Goal: Information Seeking & Learning: Check status

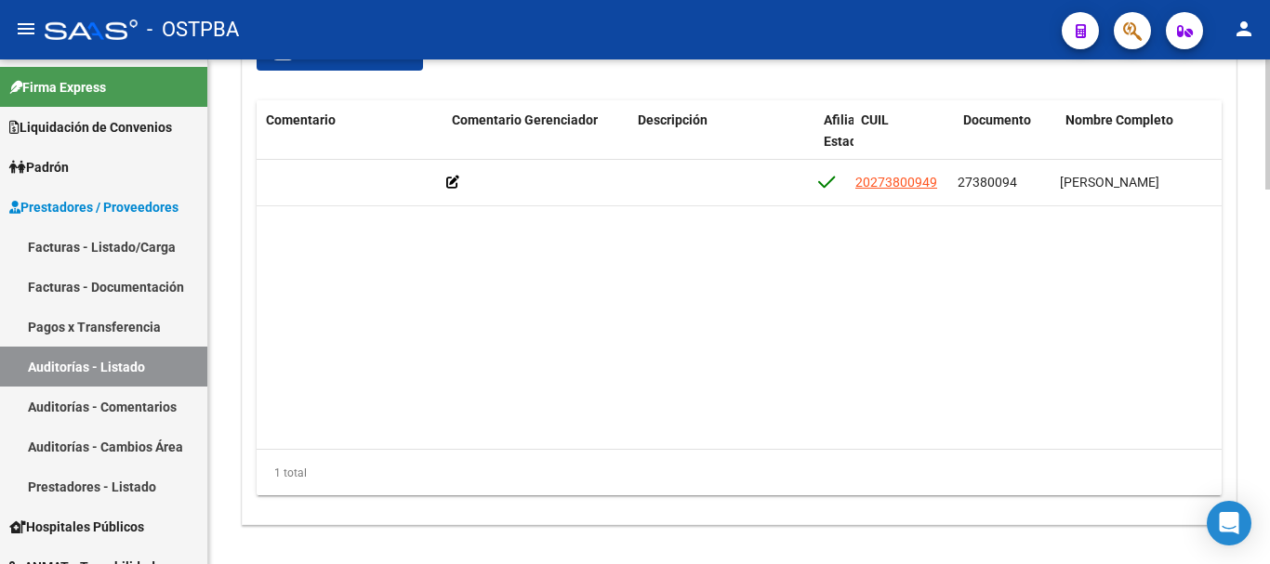
scroll to position [0, 603]
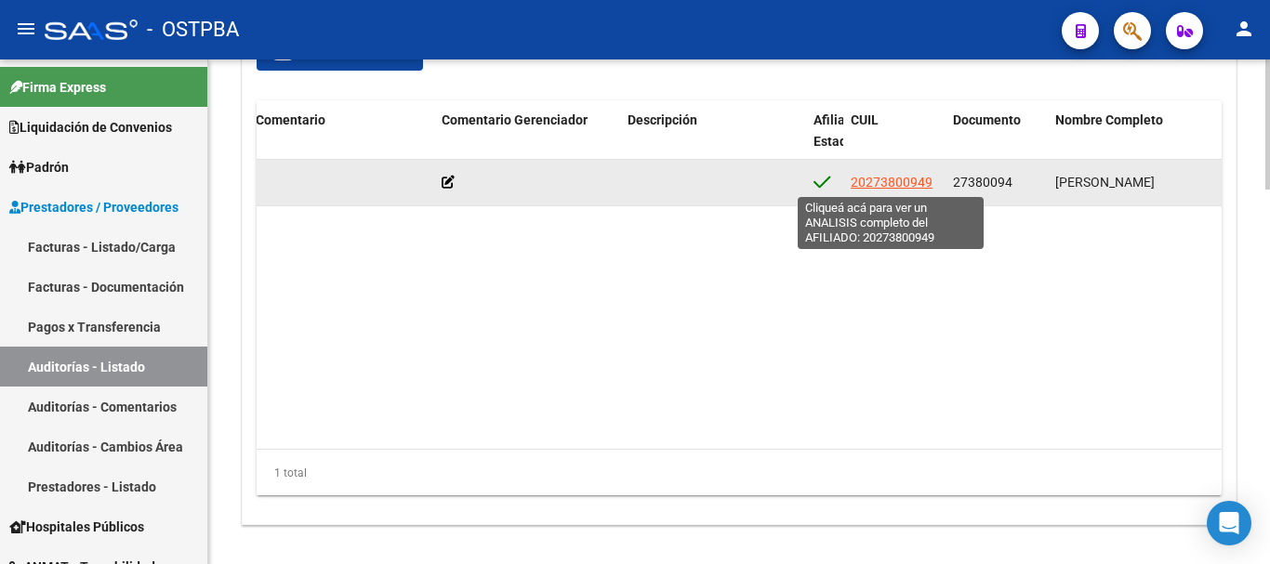
click at [904, 187] on span "20273800949" at bounding box center [892, 182] width 82 height 15
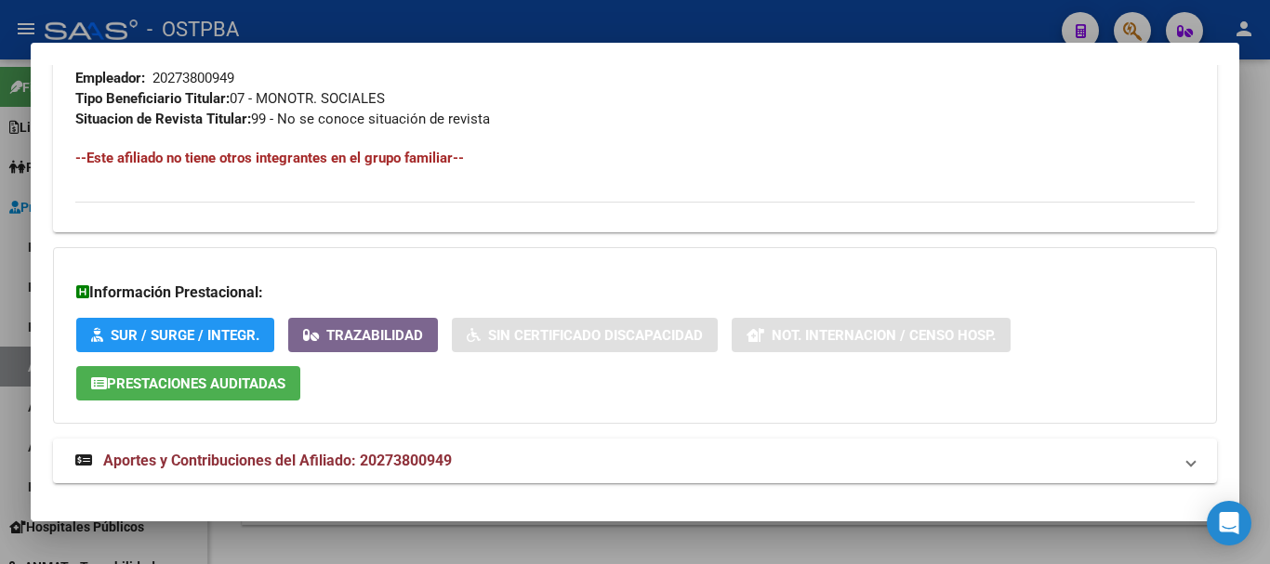
scroll to position [1007, 0]
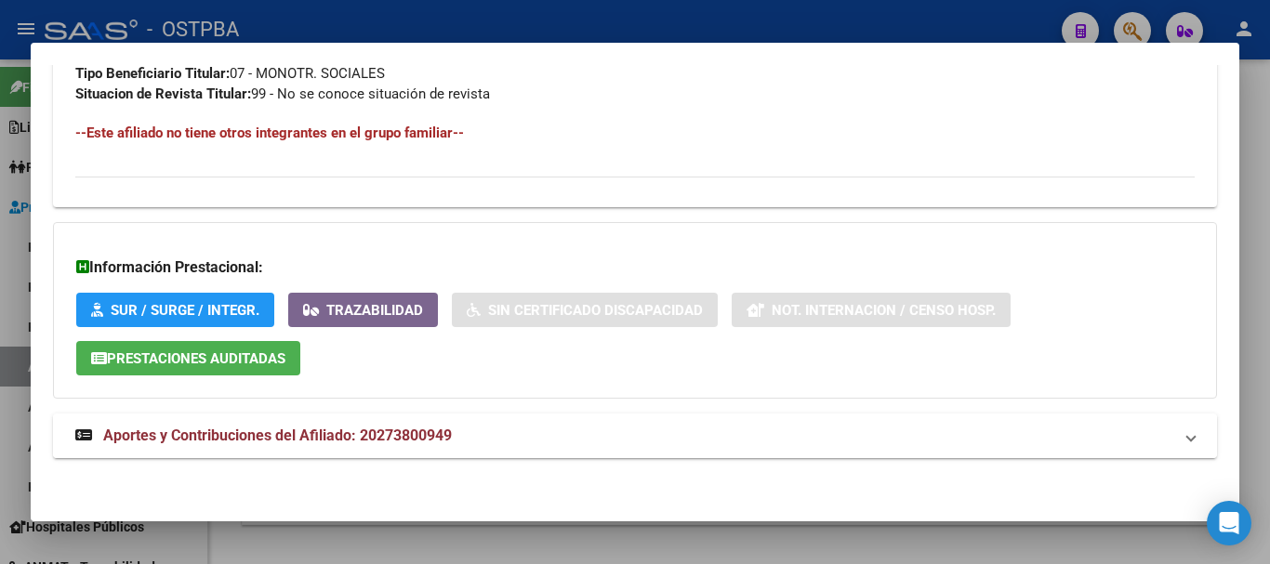
drag, startPoint x: 362, startPoint y: 459, endPoint x: 374, endPoint y: 444, distance: 19.2
click at [375, 443] on span "Aportes y Contribuciones del Afiliado: 20273800949" at bounding box center [277, 436] width 349 height 18
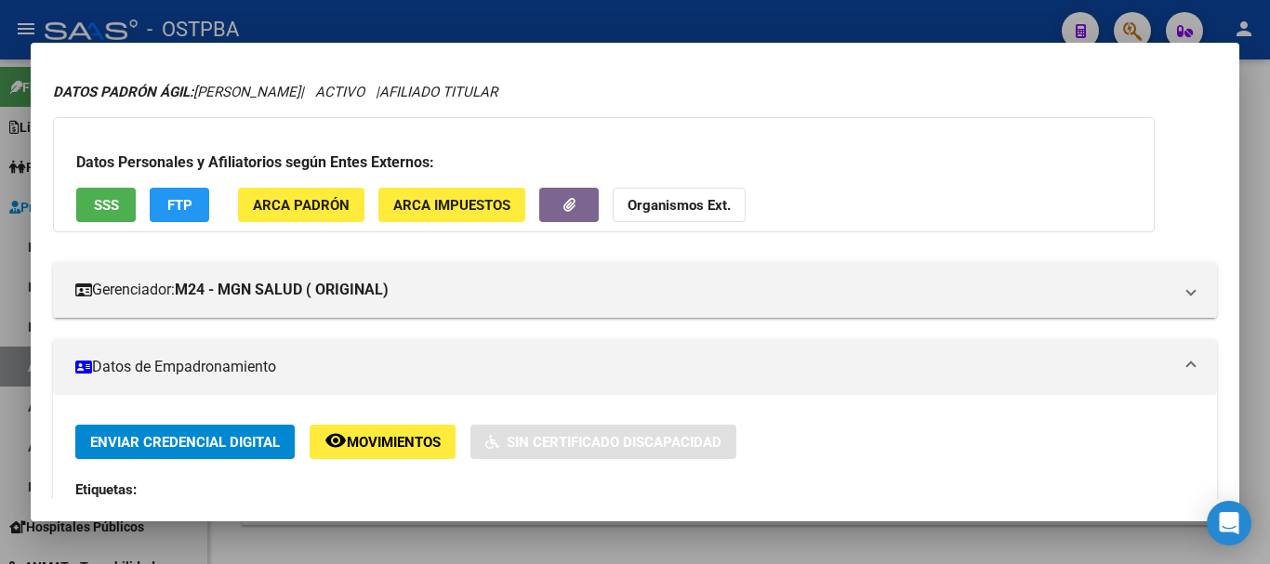
scroll to position [0, 0]
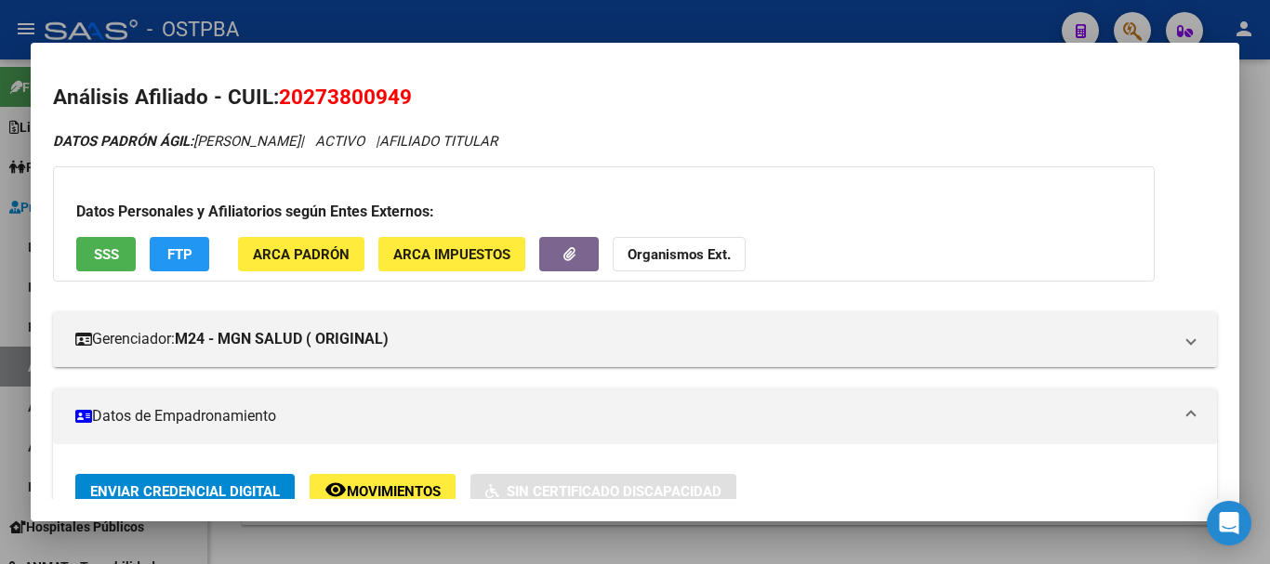
click at [510, 7] on div at bounding box center [635, 282] width 1270 height 564
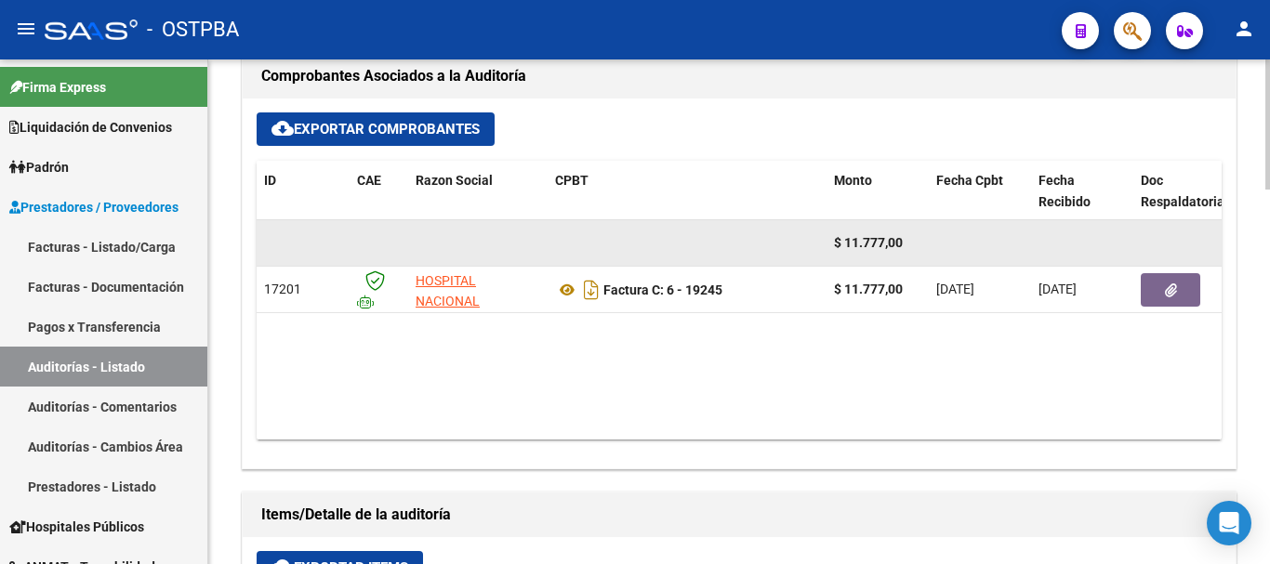
scroll to position [807, 0]
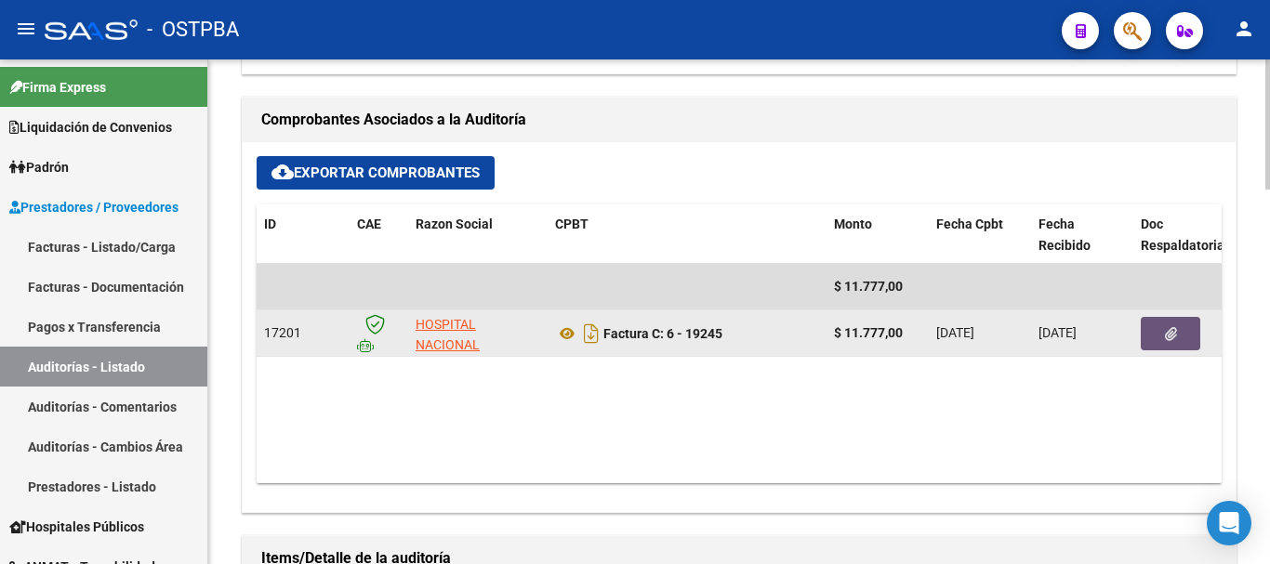
click at [1185, 335] on button "button" at bounding box center [1171, 333] width 60 height 33
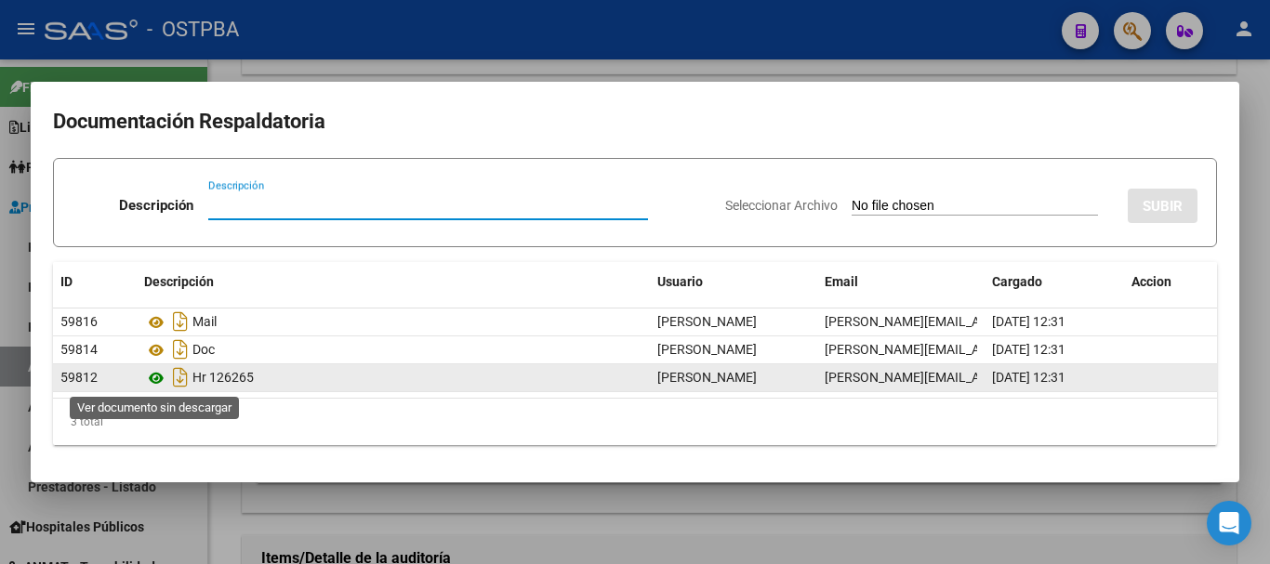
click at [160, 371] on icon at bounding box center [156, 378] width 24 height 22
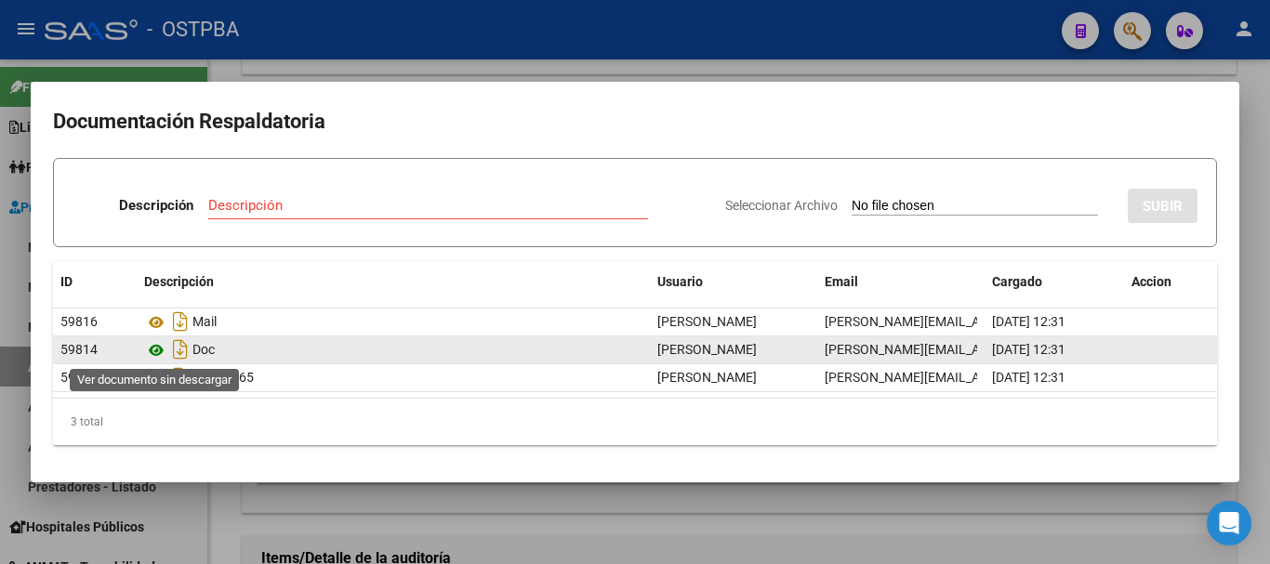
click at [148, 351] on icon at bounding box center [156, 350] width 24 height 22
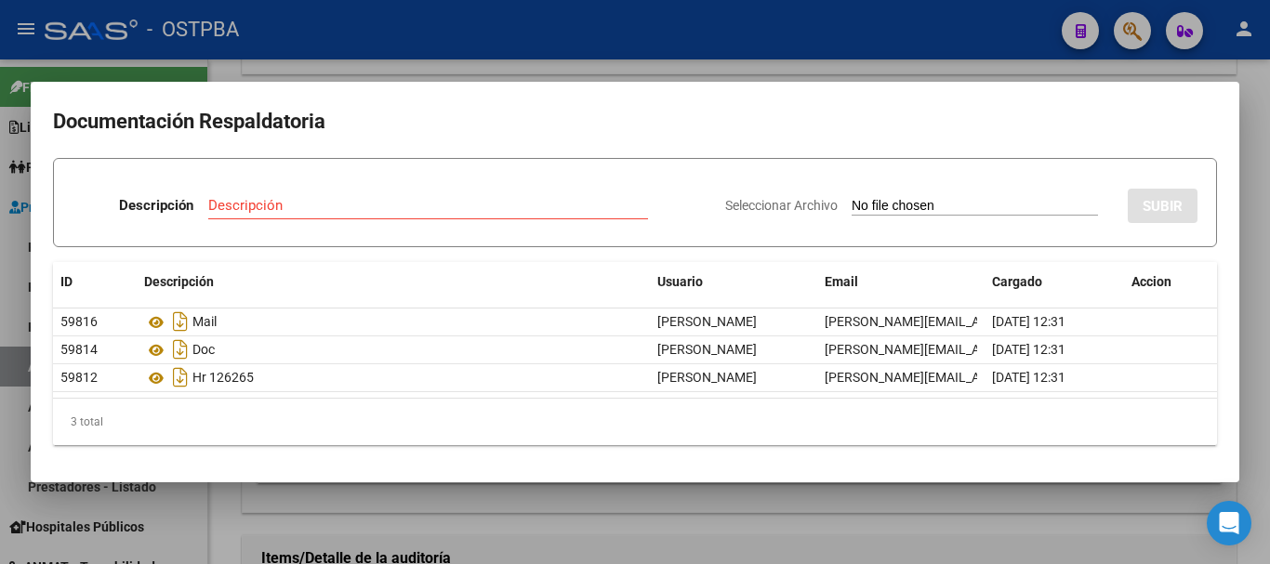
click at [613, 41] on div at bounding box center [635, 282] width 1270 height 564
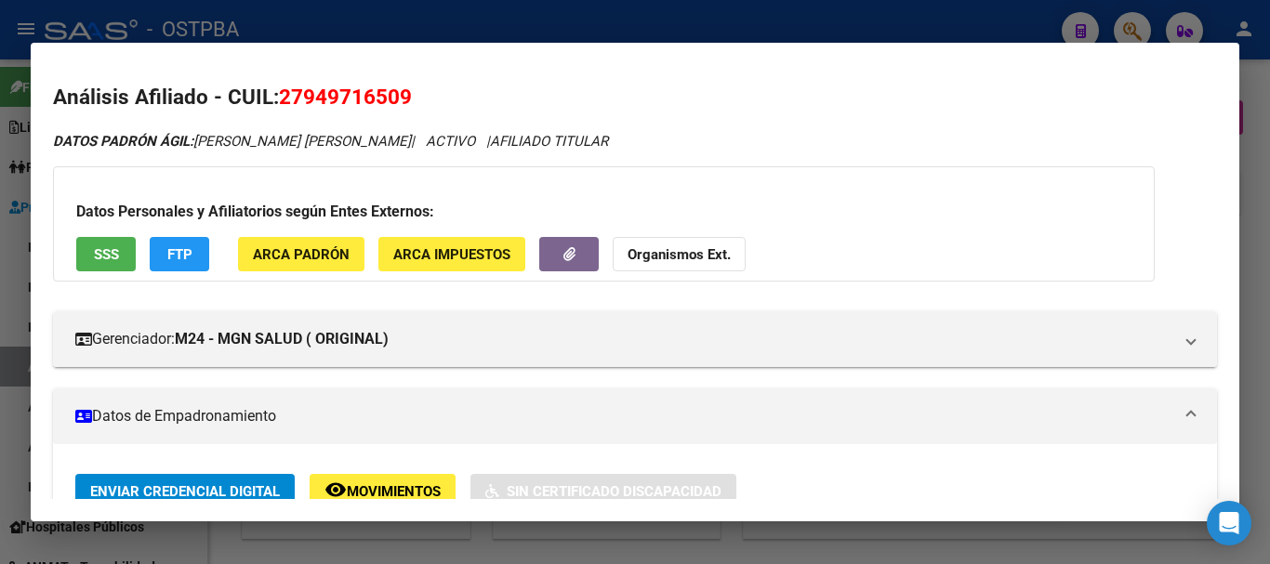
click at [294, 24] on div at bounding box center [635, 282] width 1270 height 564
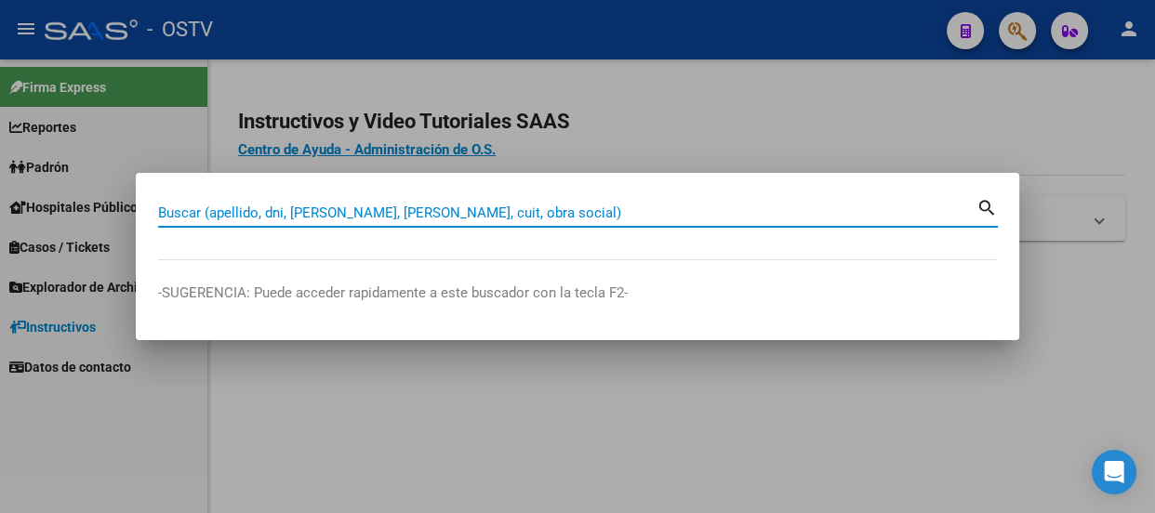
paste input "34683466"
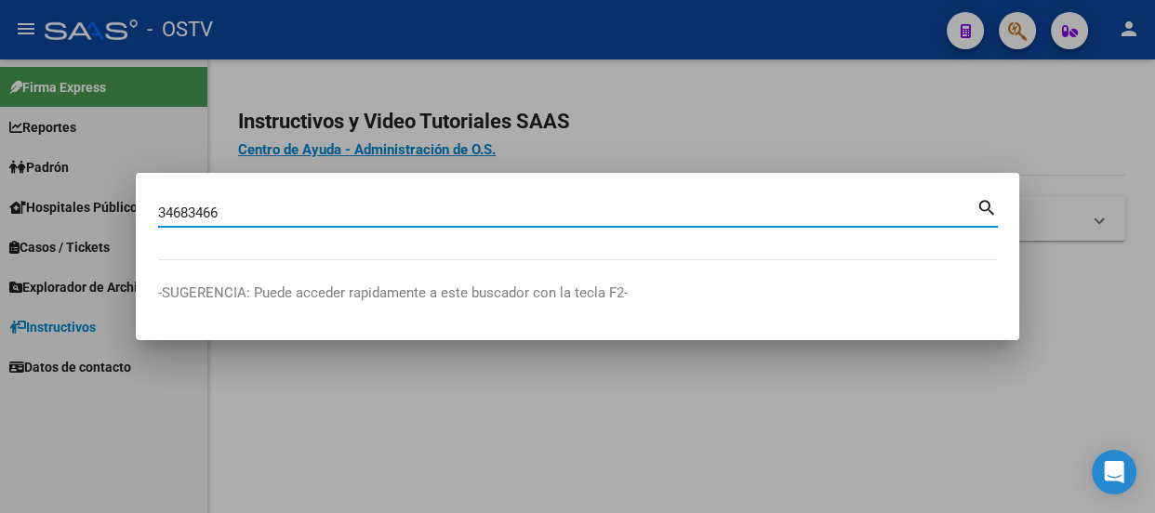
type input "34683466"
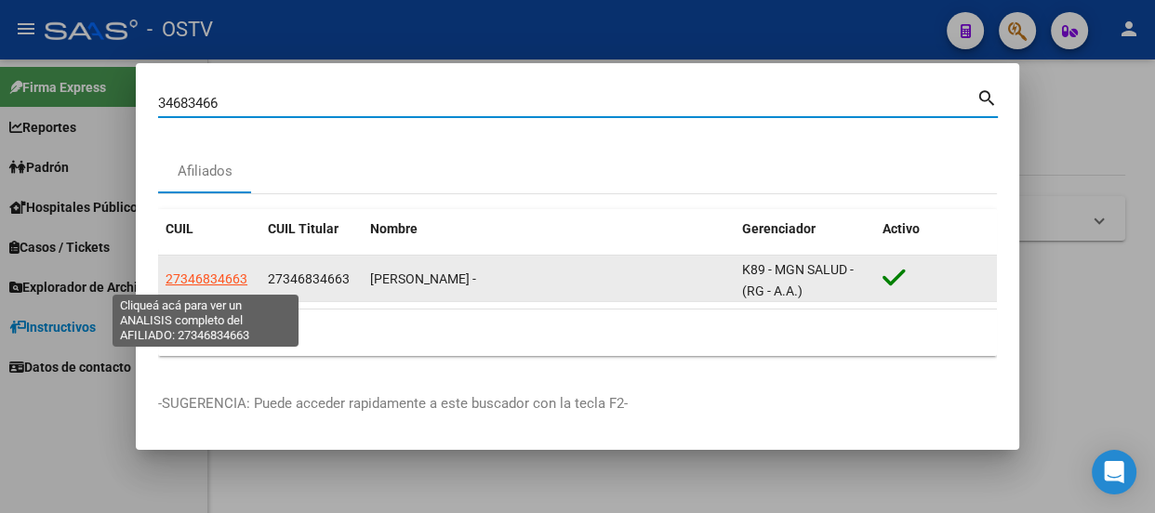
click at [208, 277] on span "27346834663" at bounding box center [206, 278] width 82 height 15
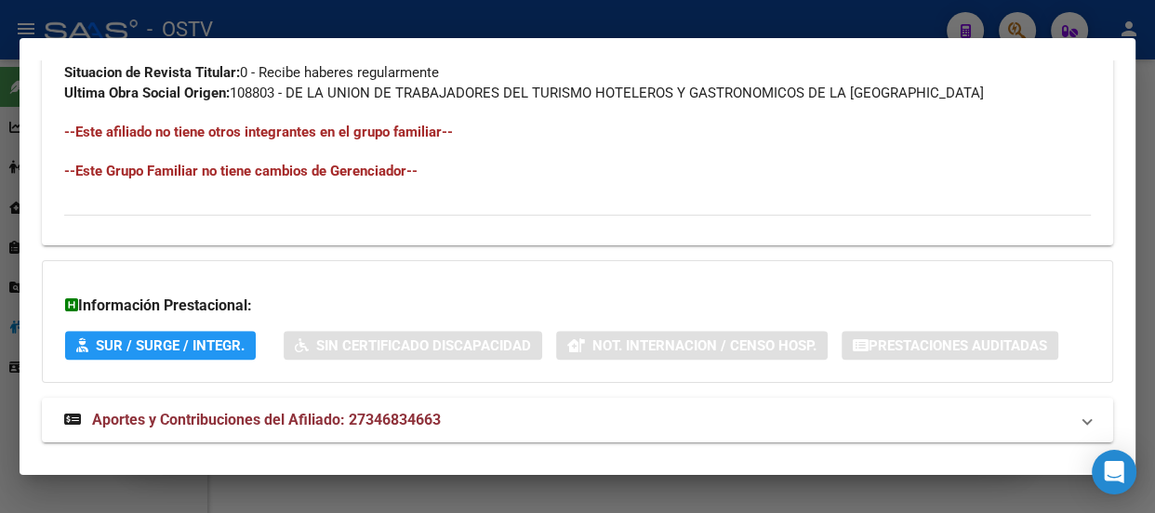
scroll to position [1152, 0]
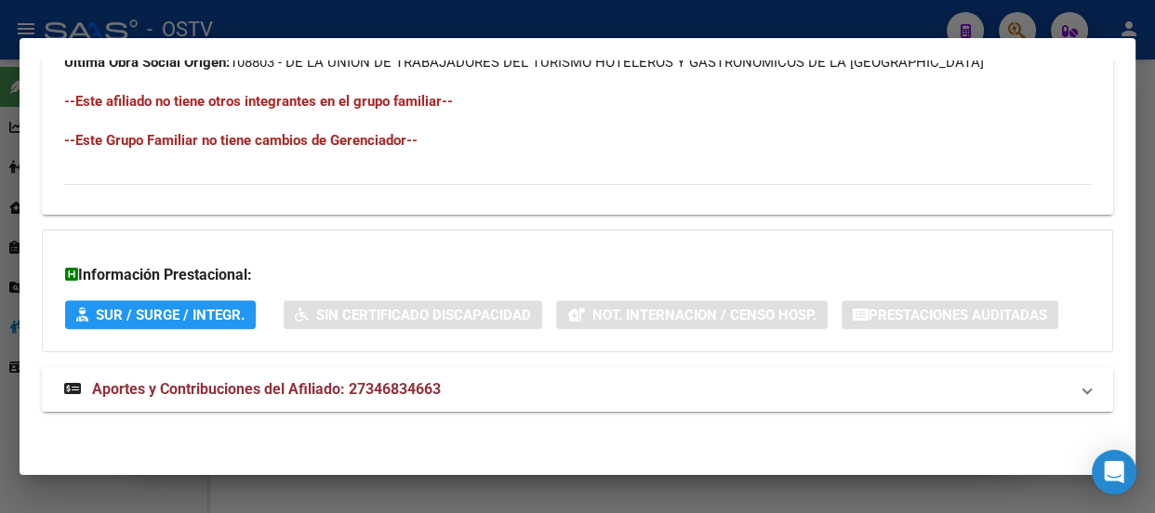
drag, startPoint x: 377, startPoint y: 367, endPoint x: 394, endPoint y: 369, distance: 16.8
click at [378, 367] on mat-expansion-panel-header "Aportes y Contribuciones del Afiliado: 27346834663" at bounding box center [577, 389] width 1071 height 45
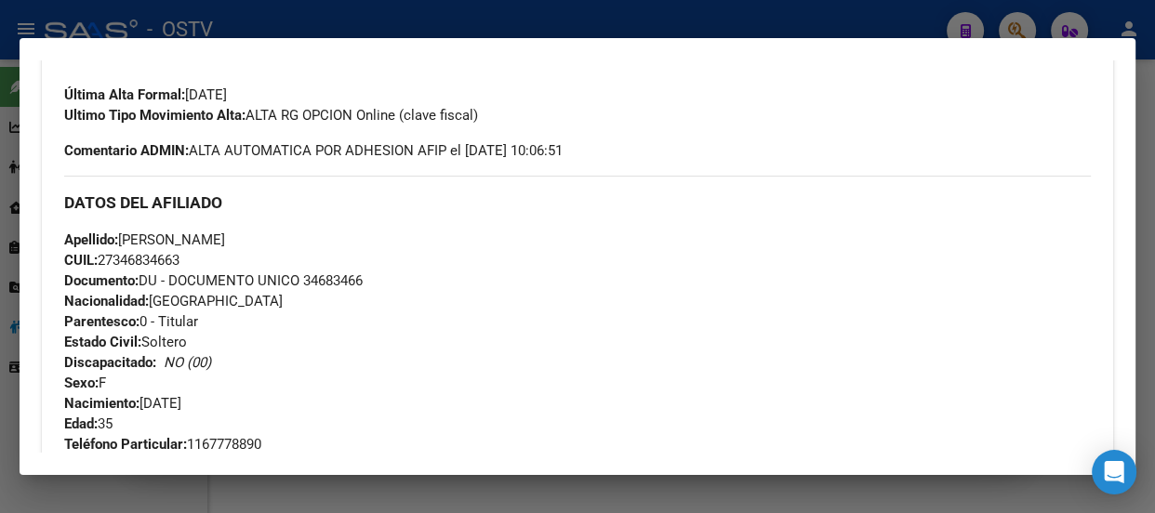
scroll to position [507, 0]
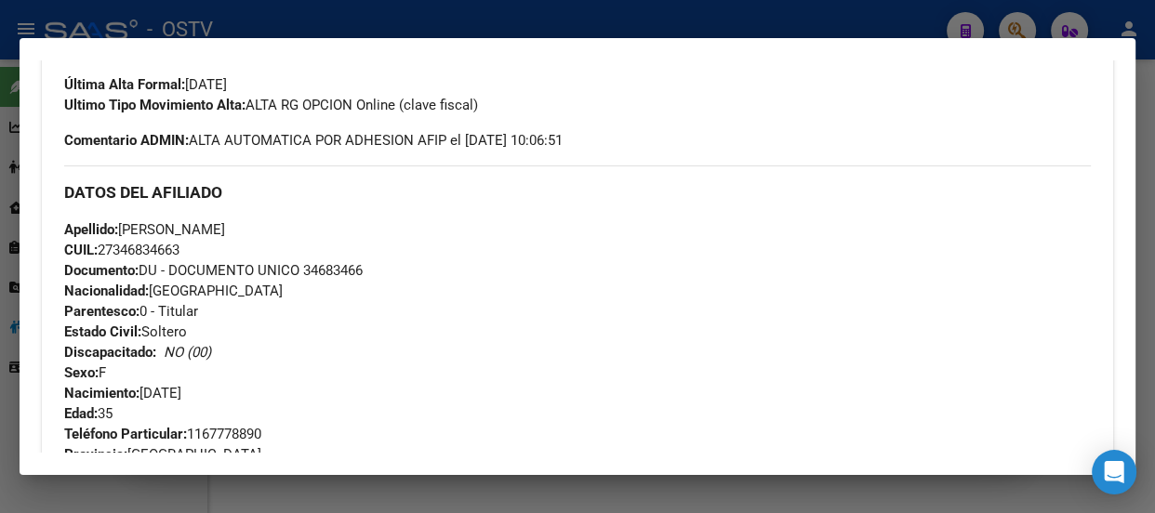
click at [358, 283] on div "Apellido: CAROLINA PAOLA ARRIBILLAGA CUIL: 27346834663 Documento: DU - DOCUMENT…" at bounding box center [577, 321] width 1026 height 205
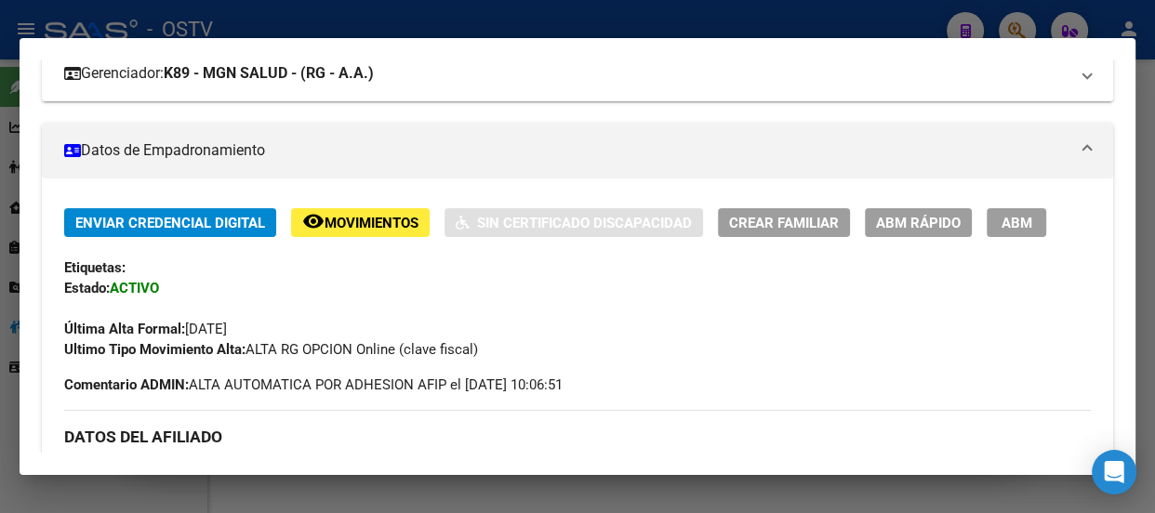
scroll to position [253, 0]
